Goal: Transaction & Acquisition: Subscribe to service/newsletter

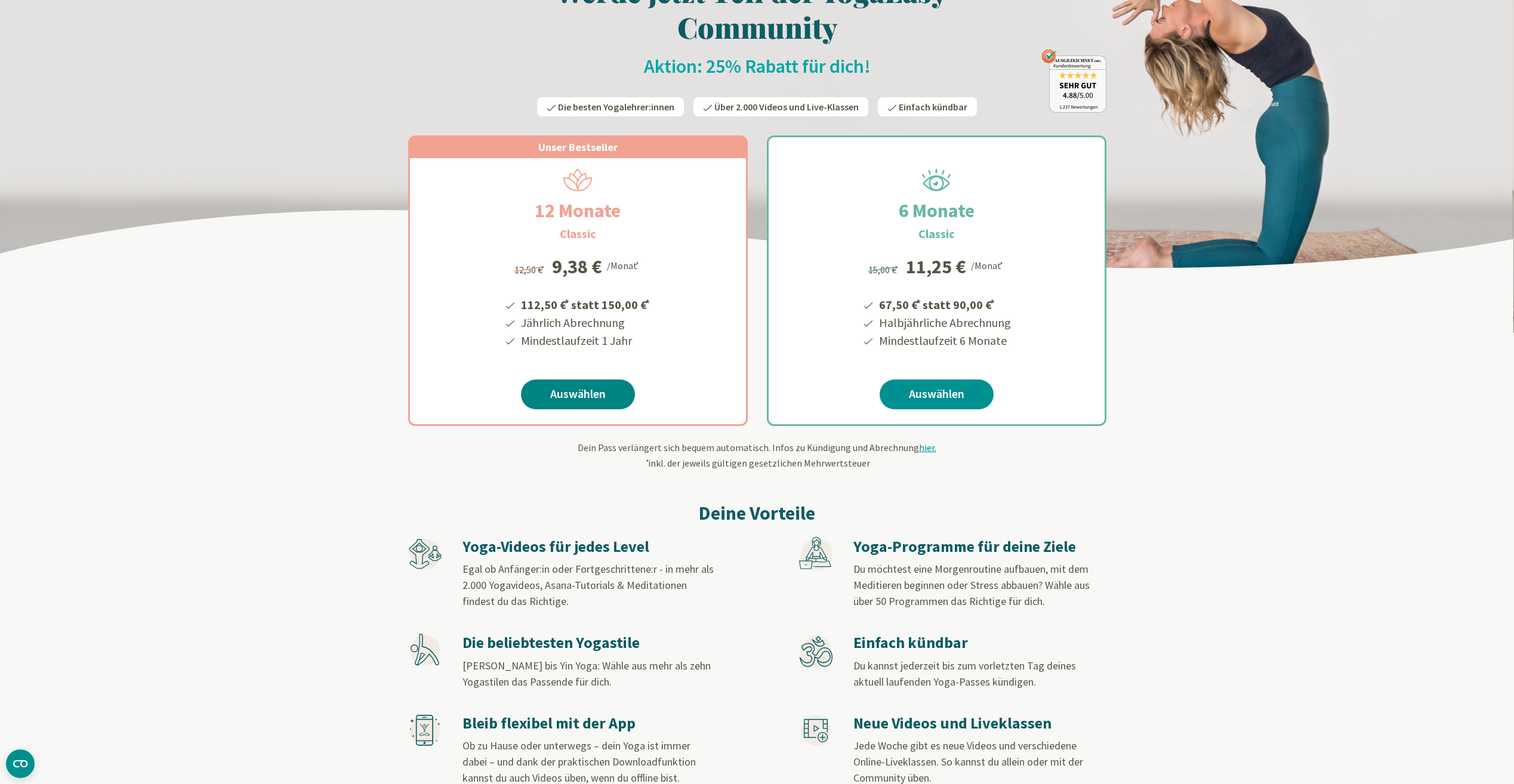
scroll to position [119, 0]
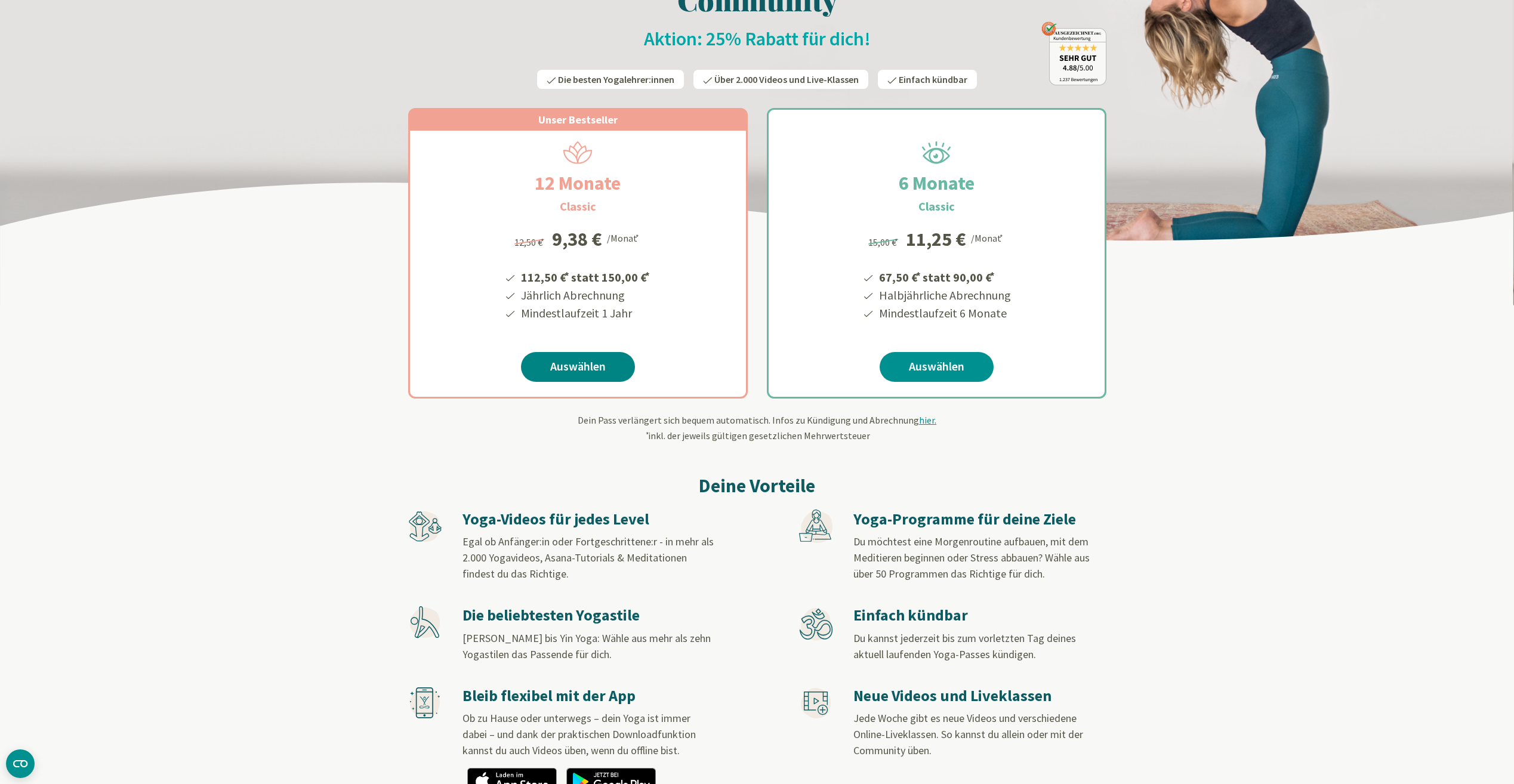
click at [598, 366] on link "Auswählen" at bounding box center [578, 366] width 114 height 30
